Goal: Task Accomplishment & Management: Use online tool/utility

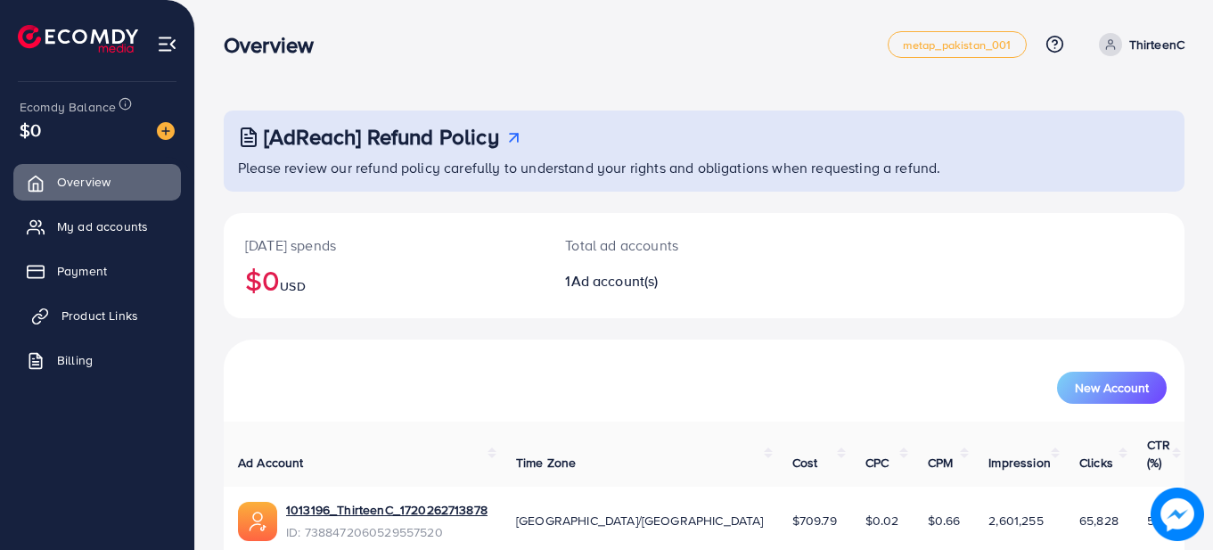
click at [101, 318] on span "Product Links" at bounding box center [100, 316] width 77 height 18
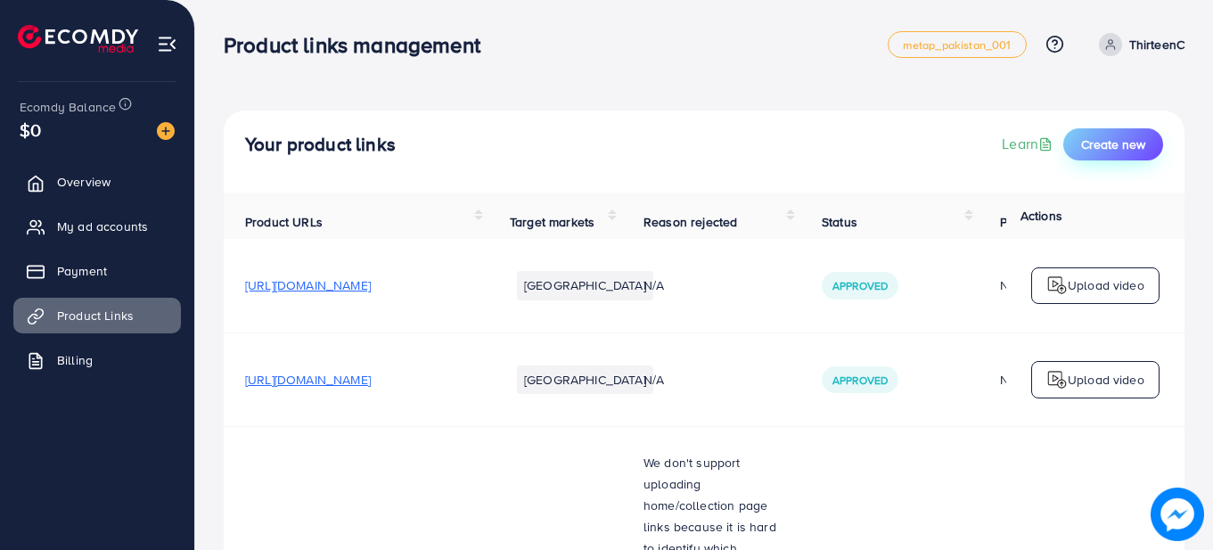
click at [1135, 150] on span "Create new" at bounding box center [1113, 144] width 64 height 18
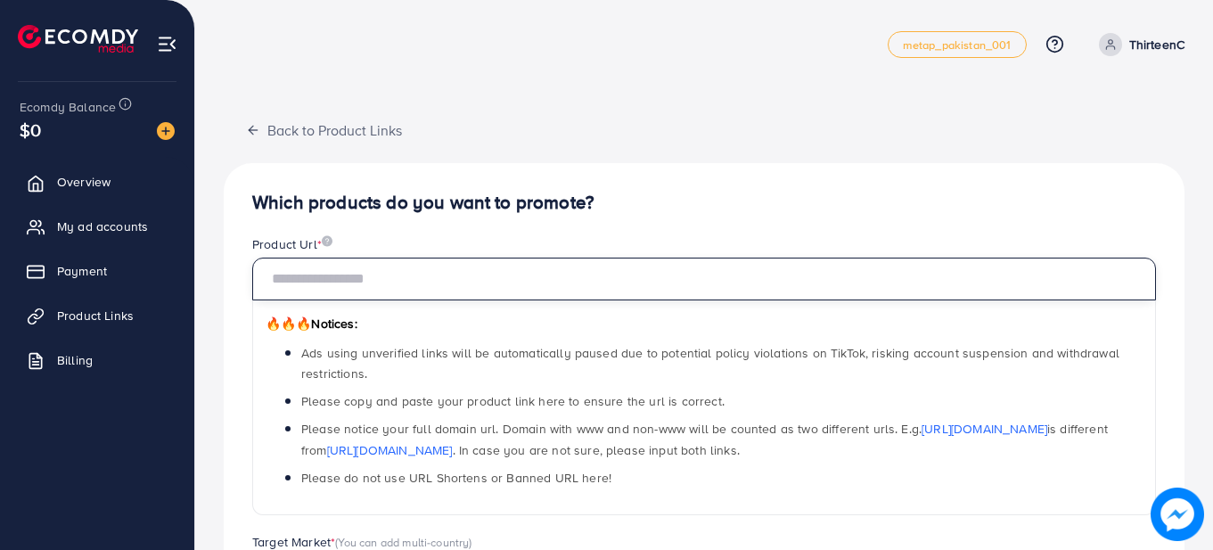
click at [547, 274] on input "text" at bounding box center [704, 279] width 904 height 43
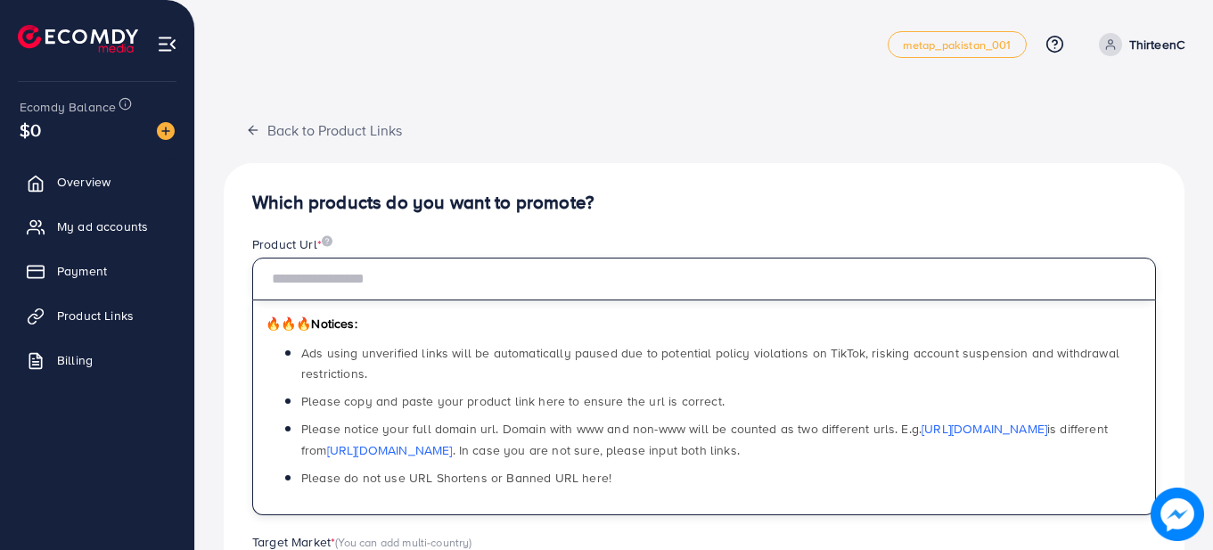
click at [387, 283] on input "text" at bounding box center [704, 279] width 904 height 43
click at [338, 286] on input "text" at bounding box center [704, 279] width 904 height 43
click at [349, 287] on input "text" at bounding box center [704, 279] width 904 height 43
click at [829, 267] on input "text" at bounding box center [704, 279] width 904 height 43
click at [838, 268] on input "text" at bounding box center [704, 279] width 904 height 43
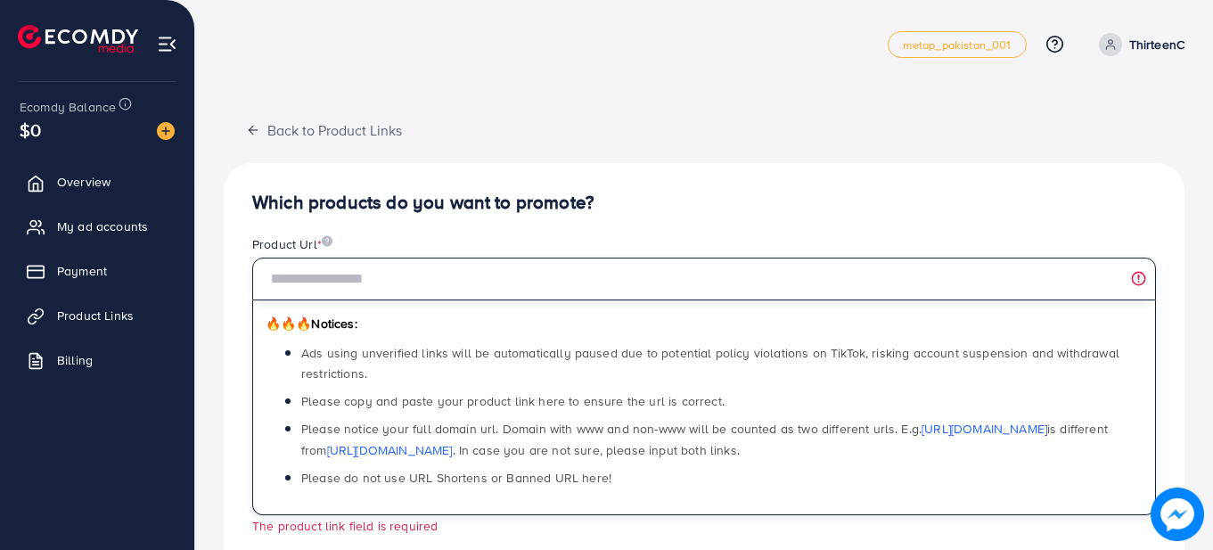
paste input "**********"
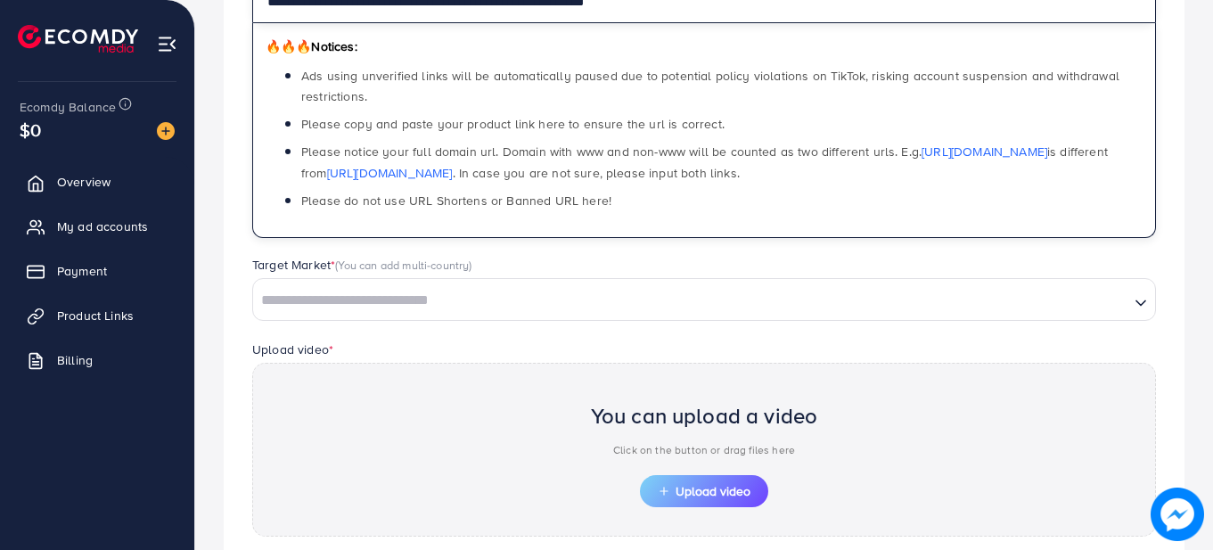
scroll to position [319, 0]
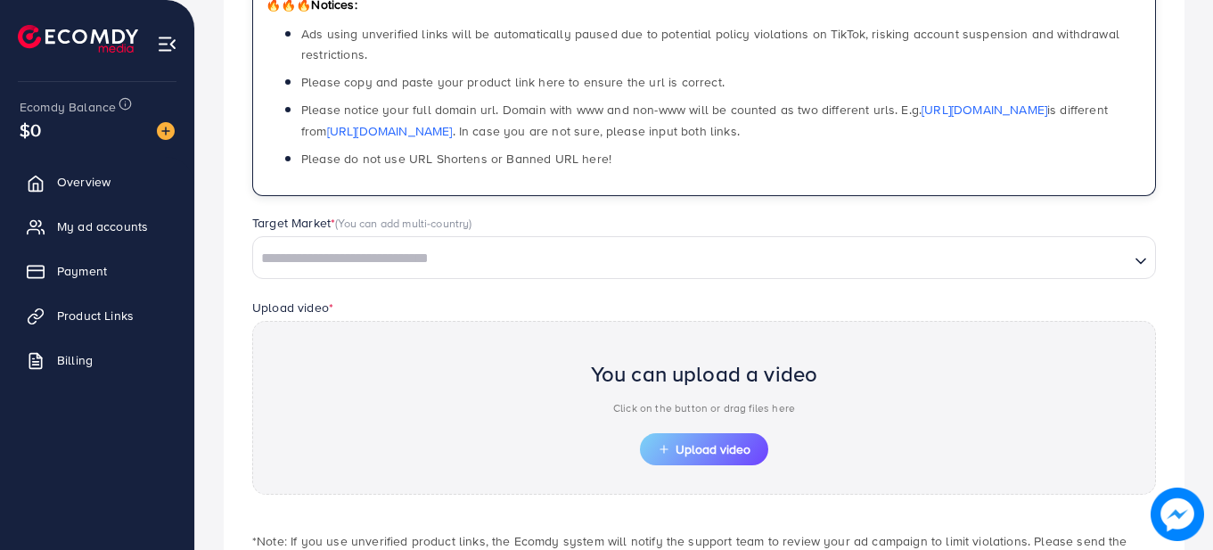
type input "**********"
click at [778, 255] on input "Search for option" at bounding box center [691, 259] width 873 height 28
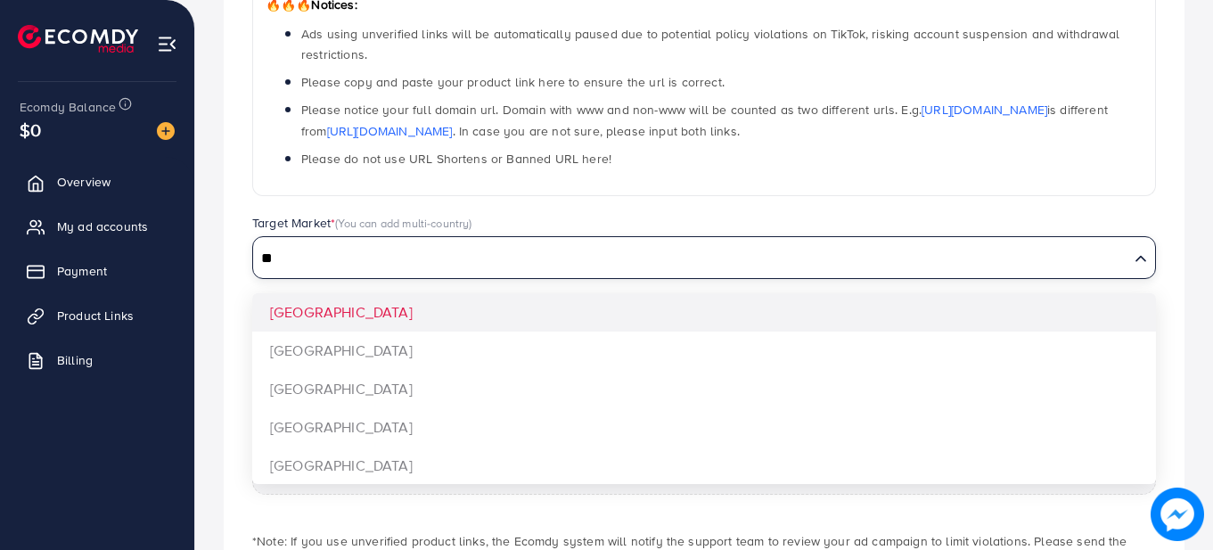
type input "**"
click at [368, 357] on div "**********" at bounding box center [704, 249] width 961 height 811
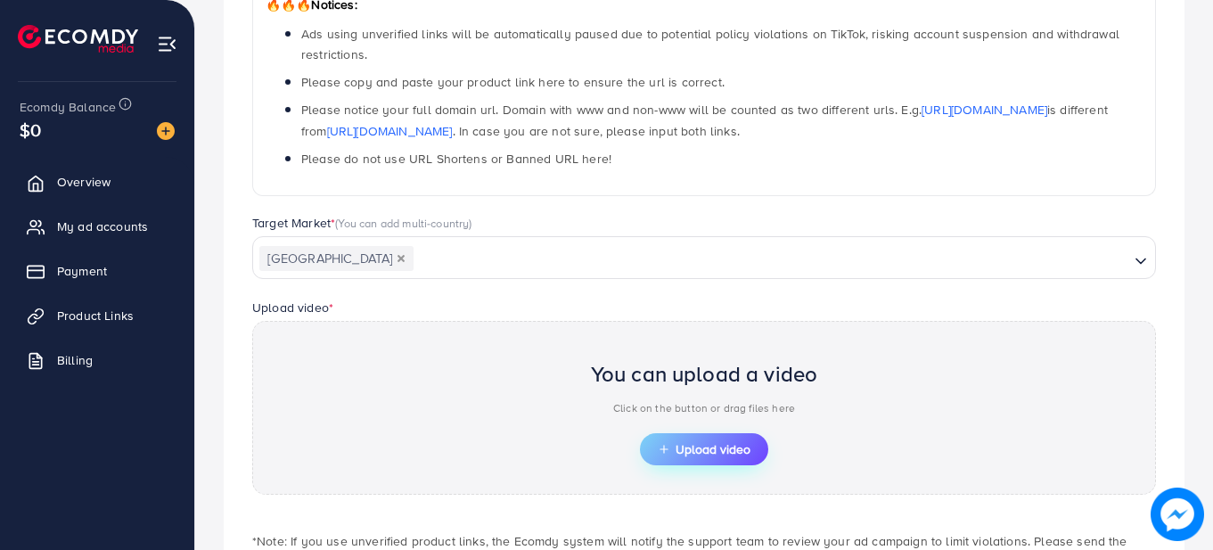
click at [726, 463] on button "Upload video" at bounding box center [704, 449] width 128 height 32
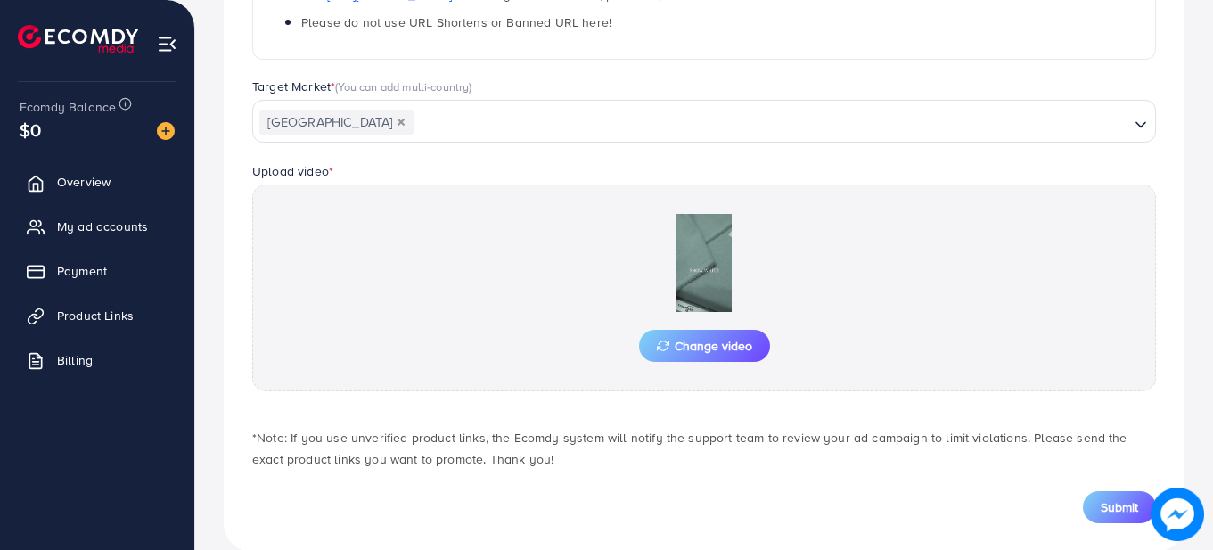
scroll to position [486, 0]
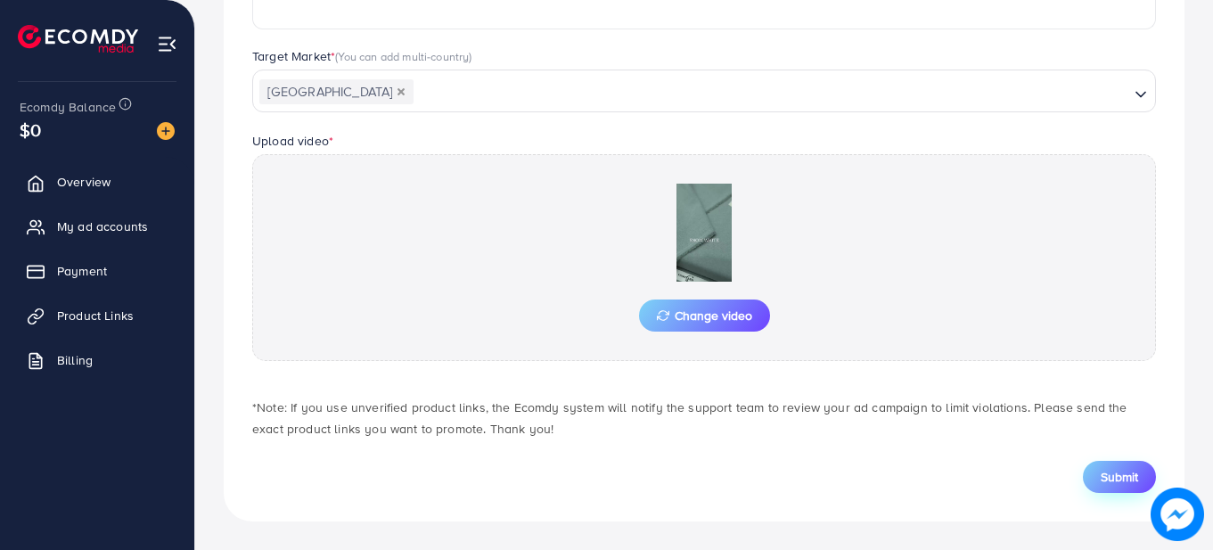
click at [1128, 492] on button "Submit" at bounding box center [1119, 477] width 73 height 32
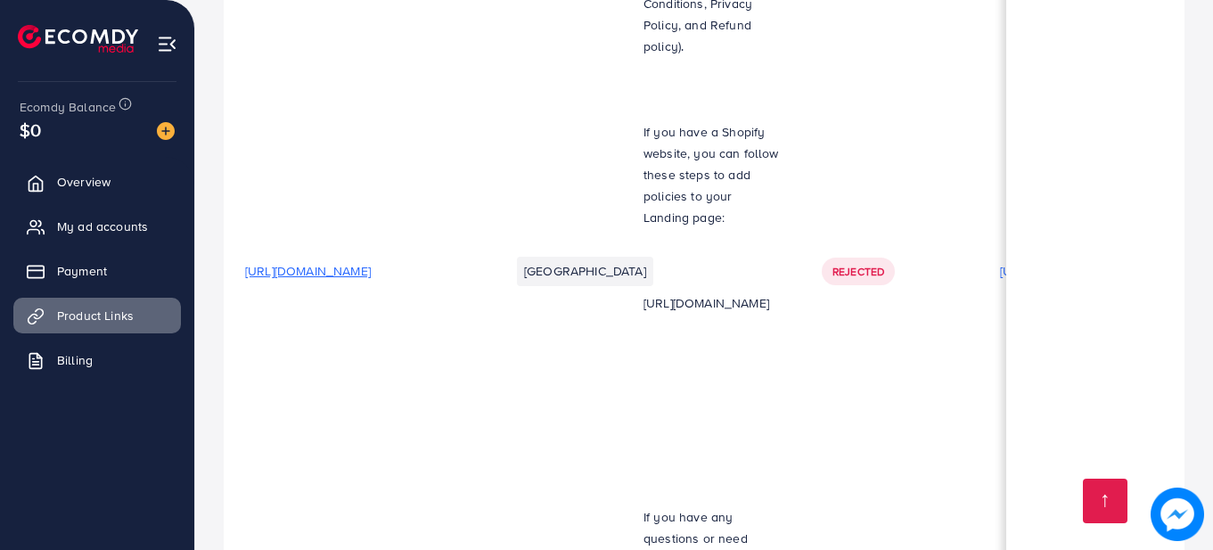
click at [119, 230] on span "My ad accounts" at bounding box center [107, 226] width 91 height 18
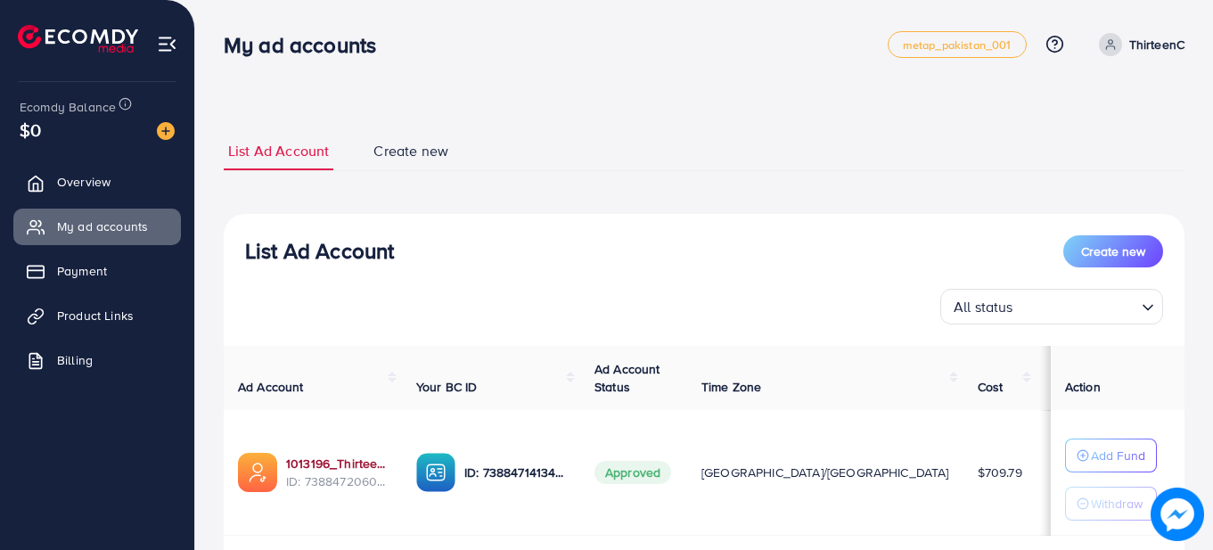
click at [329, 471] on link "1013196_ThirteenC_1720262713878" at bounding box center [337, 464] width 102 height 18
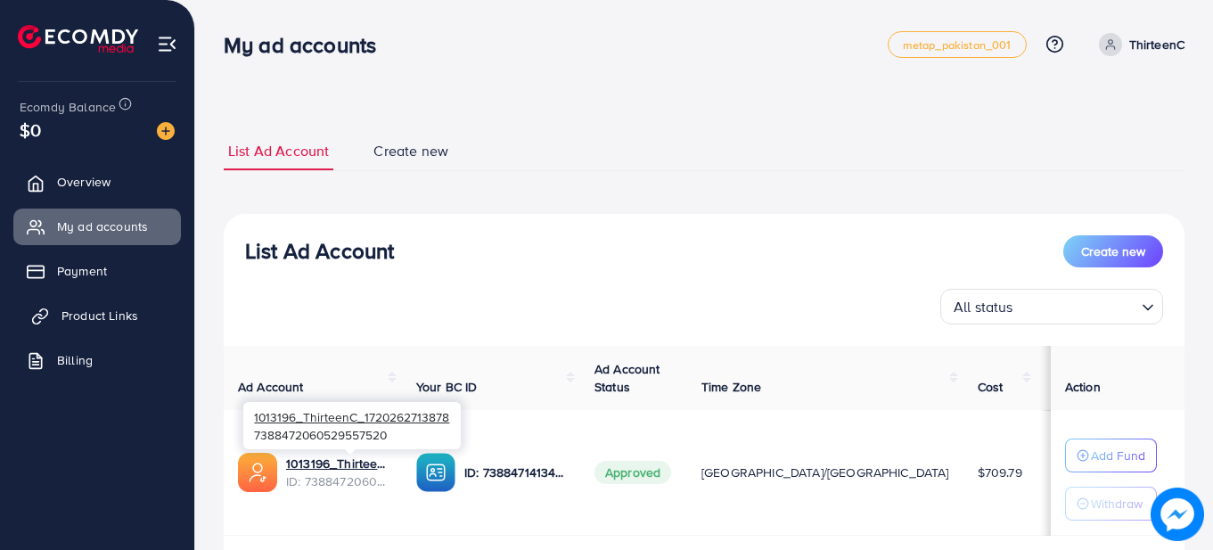
click at [99, 321] on span "Product Links" at bounding box center [100, 316] width 77 height 18
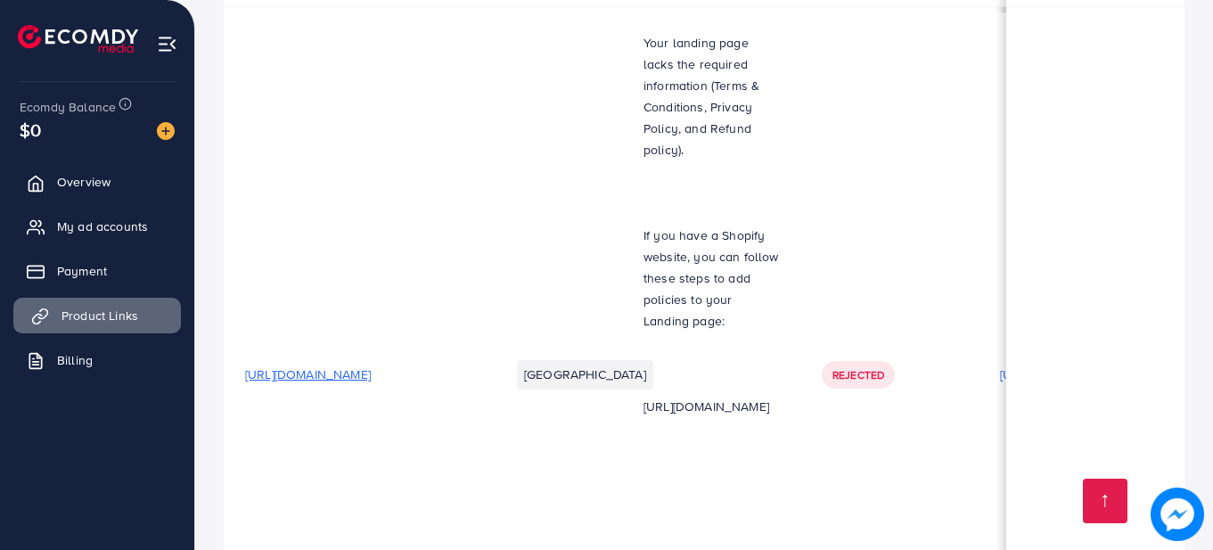
scroll to position [10194, 0]
